Goal: Find specific page/section: Find specific page/section

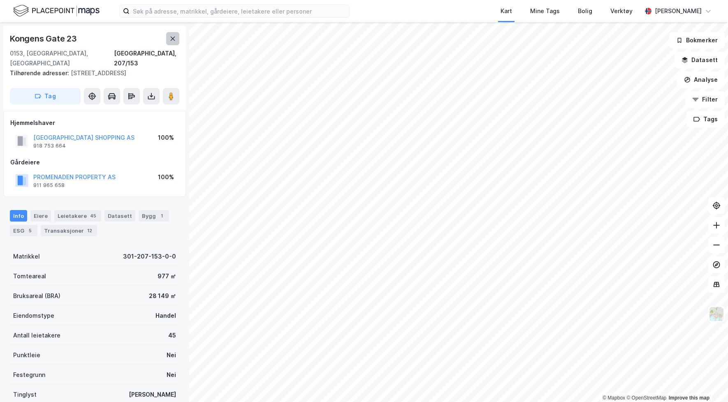
click at [172, 40] on icon at bounding box center [172, 38] width 7 height 7
click at [176, 42] on button at bounding box center [172, 38] width 13 height 13
click at [175, 39] on icon at bounding box center [172, 38] width 7 height 7
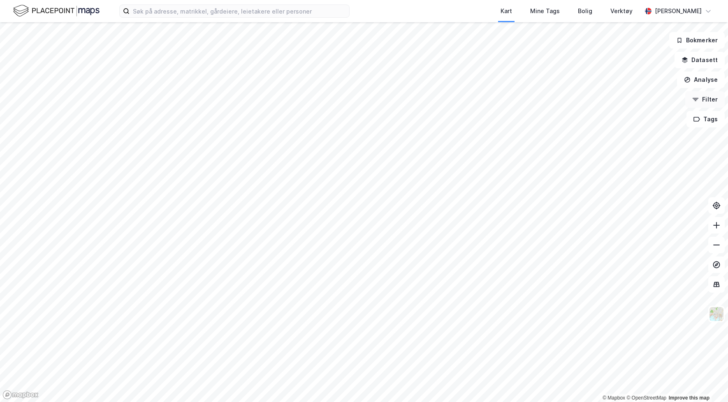
click at [713, 101] on button "Filter" at bounding box center [704, 99] width 39 height 16
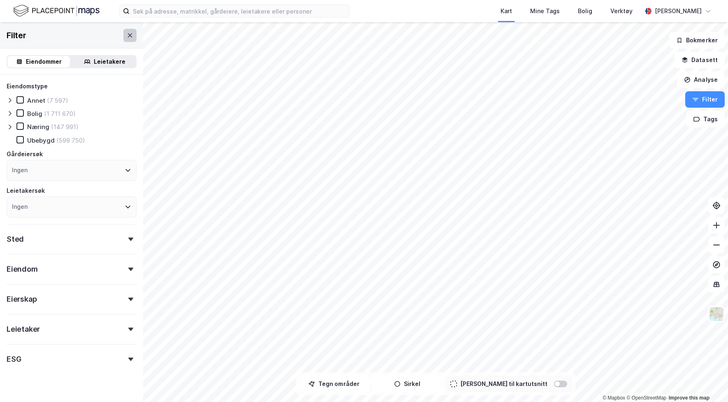
click at [128, 37] on icon at bounding box center [130, 35] width 7 height 7
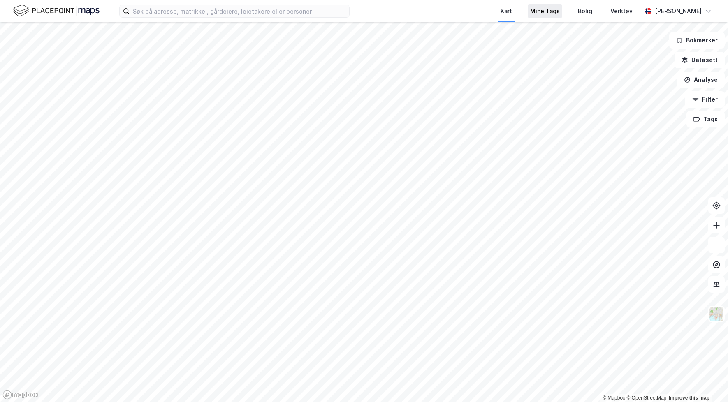
click at [538, 12] on div "Mine Tags" at bounding box center [545, 11] width 30 height 10
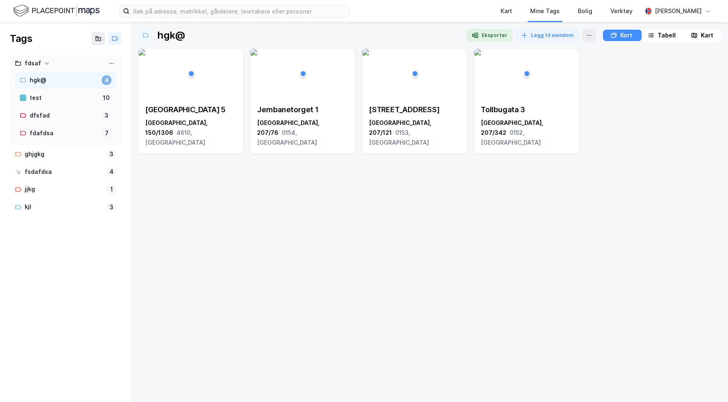
click at [703, 38] on div "Kart" at bounding box center [707, 35] width 12 height 10
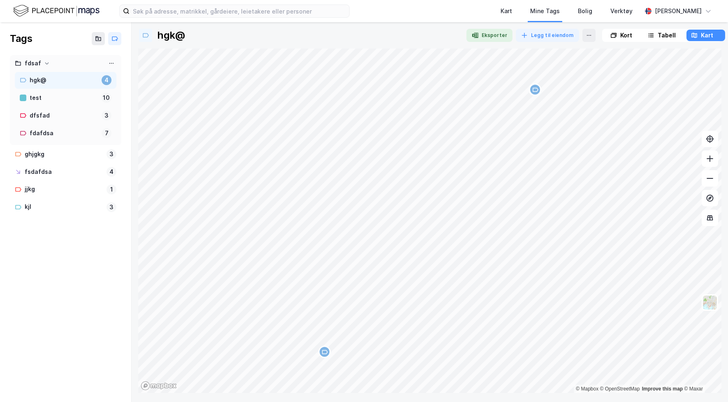
click at [614, 38] on div "Kort" at bounding box center [621, 36] width 37 height 12
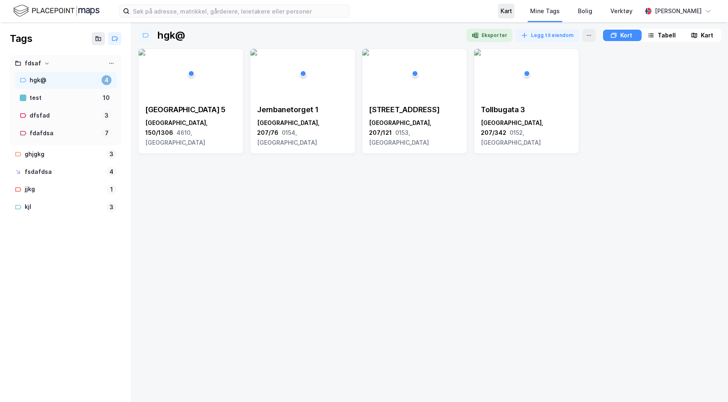
click at [507, 14] on div "Kart" at bounding box center [507, 11] width 12 height 10
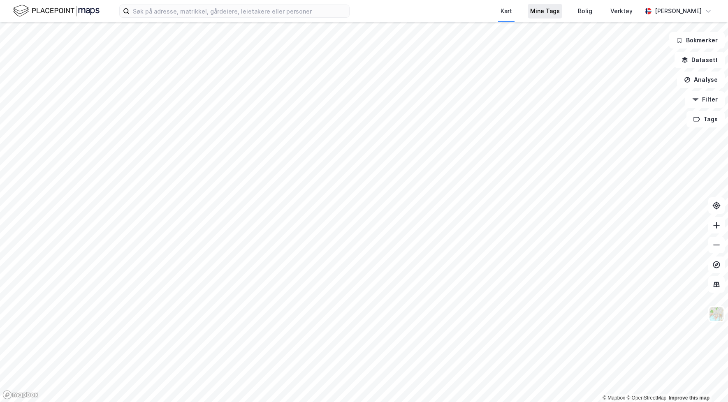
click at [544, 14] on div "Mine Tags" at bounding box center [545, 11] width 30 height 10
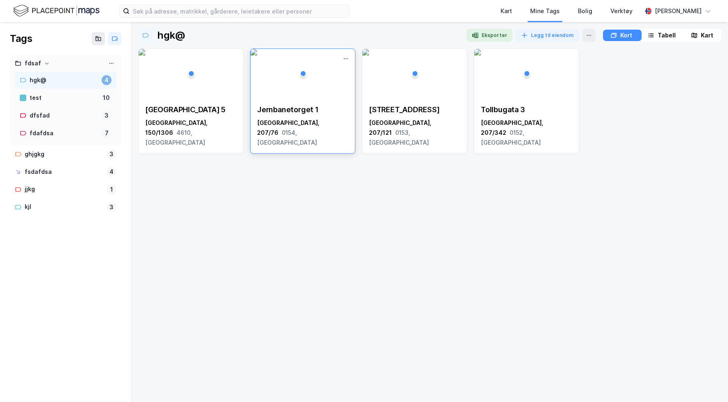
click at [290, 117] on div "[STREET_ADDRESS]" at bounding box center [302, 126] width 91 height 43
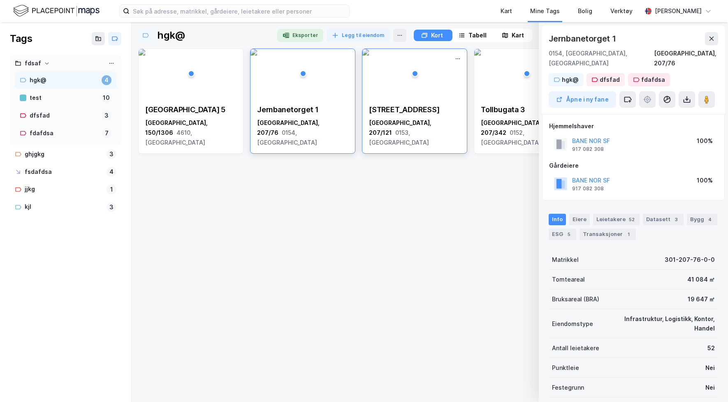
click at [404, 129] on div "[STREET_ADDRESS]" at bounding box center [414, 126] width 104 height 56
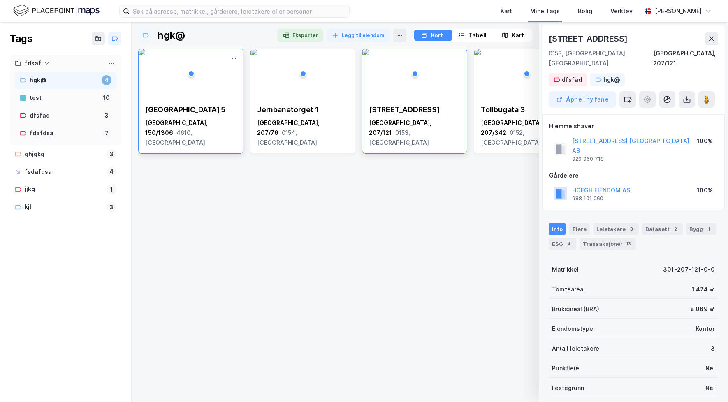
click at [205, 129] on span "4610, [GEOGRAPHIC_DATA]" at bounding box center [175, 137] width 60 height 17
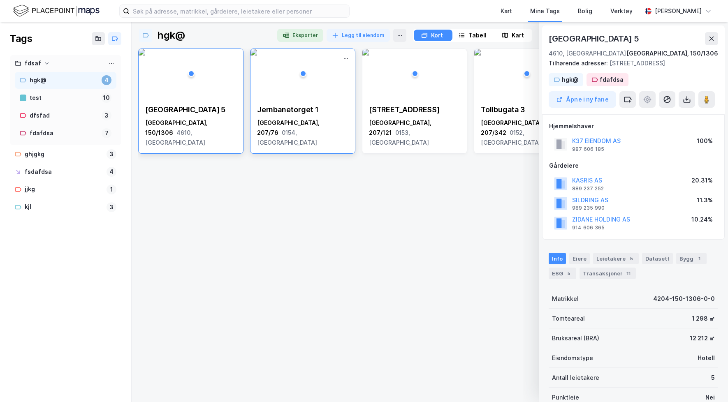
click at [315, 129] on span "0154, [GEOGRAPHIC_DATA]" at bounding box center [287, 137] width 60 height 17
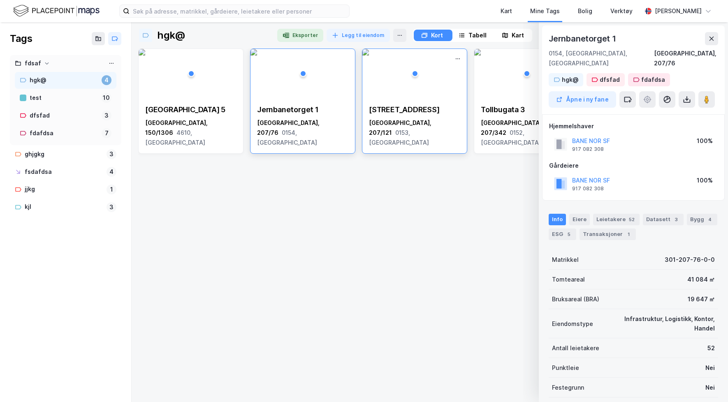
click at [399, 125] on div "[GEOGRAPHIC_DATA], [STREET_ADDRESS]" at bounding box center [414, 133] width 91 height 30
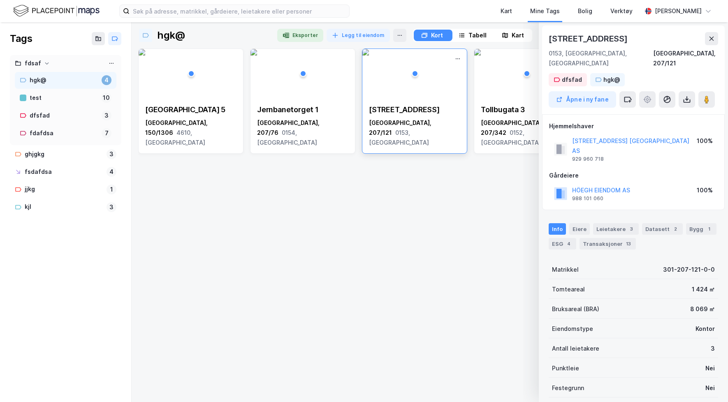
click at [467, 118] on div "[STREET_ADDRESS]" at bounding box center [414, 101] width 105 height 105
click at [495, 106] on div "Tollbugata 3" at bounding box center [526, 110] width 91 height 10
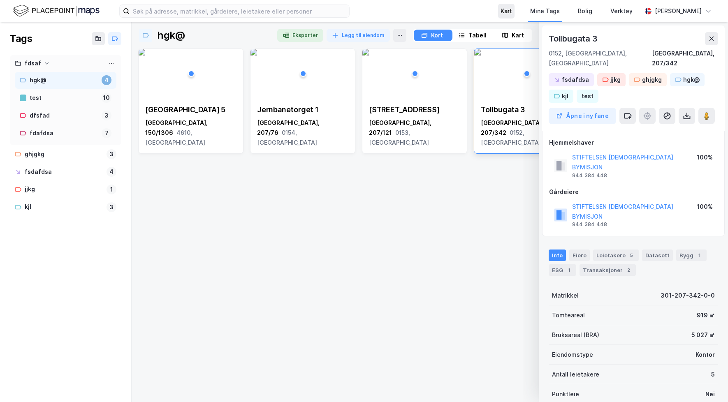
click at [503, 12] on div "Kart" at bounding box center [507, 11] width 12 height 10
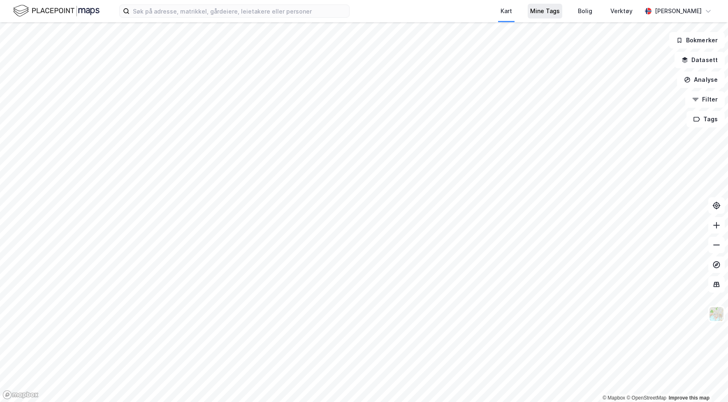
click at [536, 11] on div "Mine Tags" at bounding box center [545, 11] width 30 height 10
